Goal: Transaction & Acquisition: Book appointment/travel/reservation

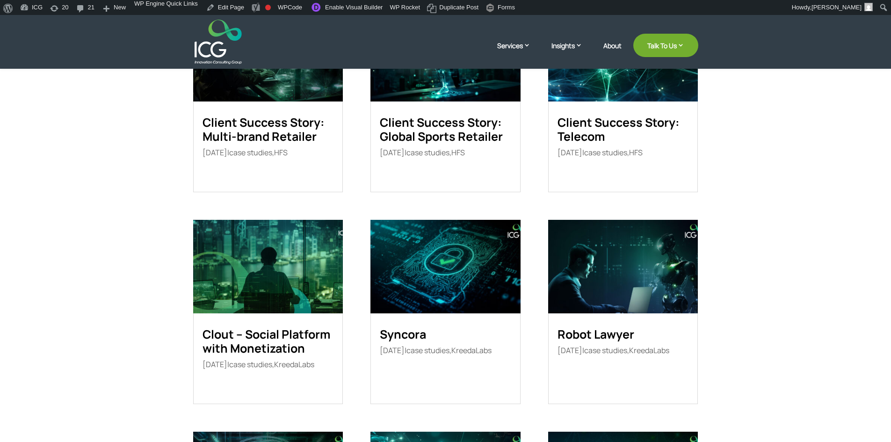
scroll to position [234, 0]
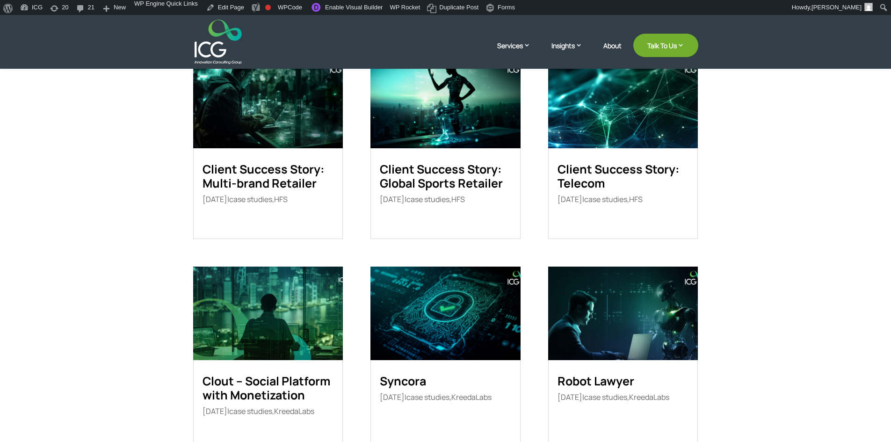
click at [592, 377] on link "Robot Lawyer" at bounding box center [596, 381] width 77 height 16
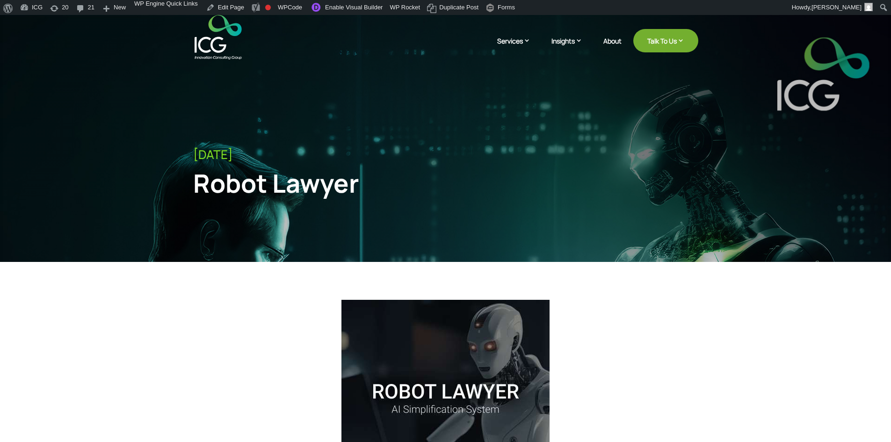
drag, startPoint x: 397, startPoint y: 107, endPoint x: 253, endPoint y: 72, distance: 148.3
click at [310, 101] on div "July 21, 2025 Robot Lawyer" at bounding box center [445, 154] width 891 height 278
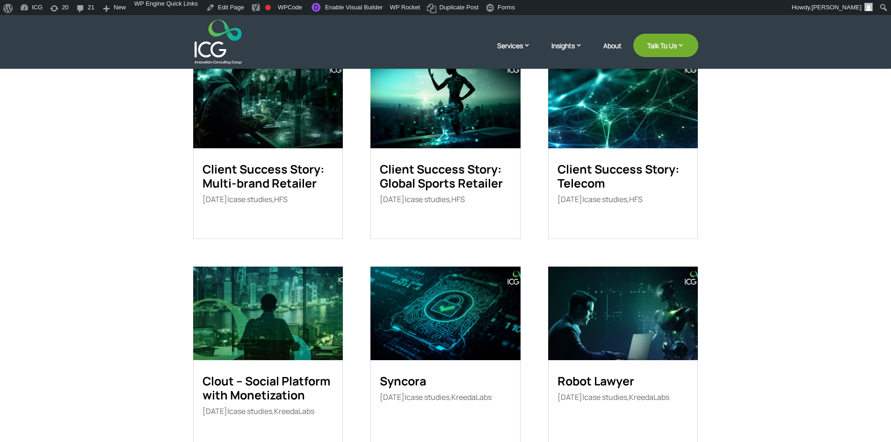
scroll to position [267, 0]
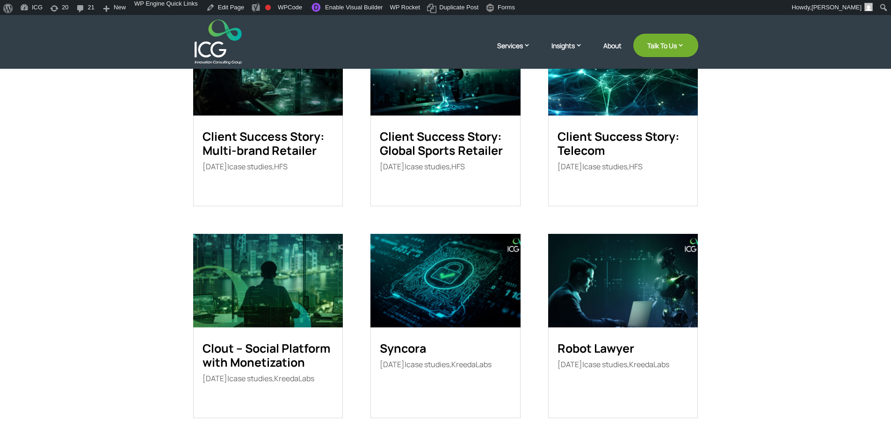
drag, startPoint x: 641, startPoint y: 286, endPoint x: 609, endPoint y: 286, distance: 31.4
click at [609, 286] on img at bounding box center [623, 281] width 150 height 94
click at [599, 308] on img at bounding box center [623, 281] width 150 height 94
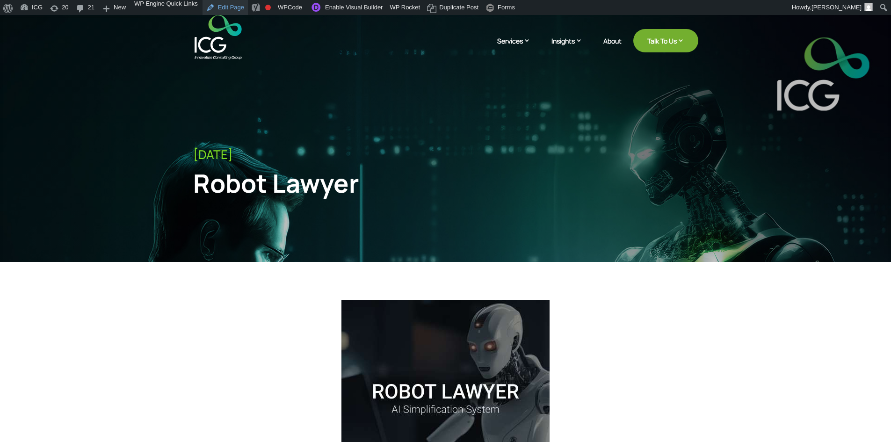
click at [220, 11] on link "Edit Page" at bounding box center [225, 7] width 45 height 15
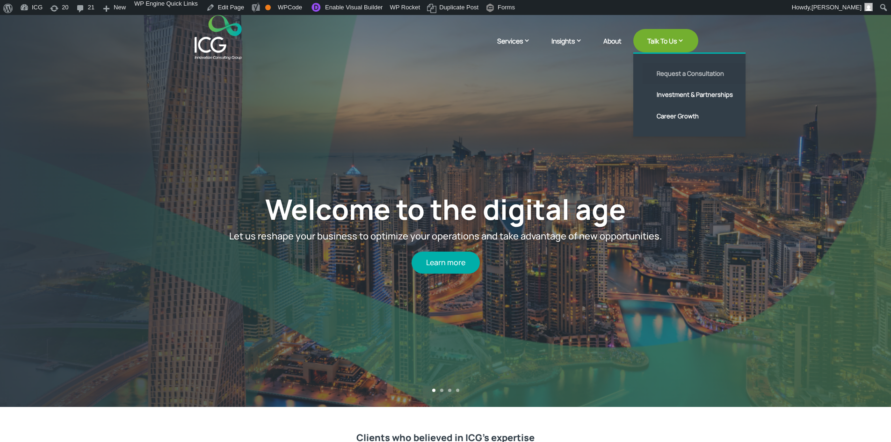
click at [671, 72] on link "Request a Consultation" at bounding box center [697, 74] width 108 height 22
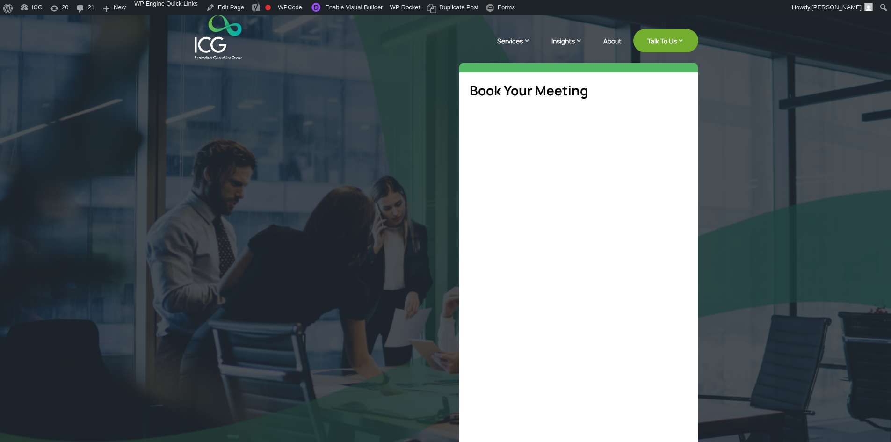
select select "**"
